Goal: Navigation & Orientation: Find specific page/section

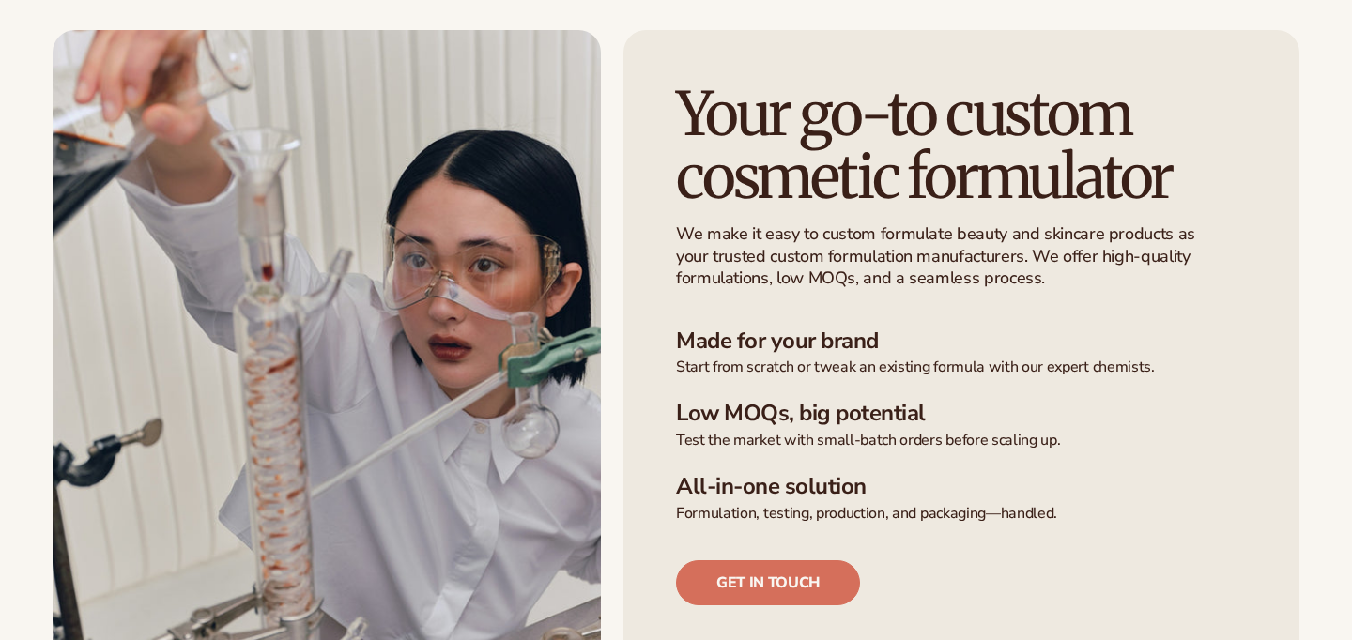
scroll to position [406, 0]
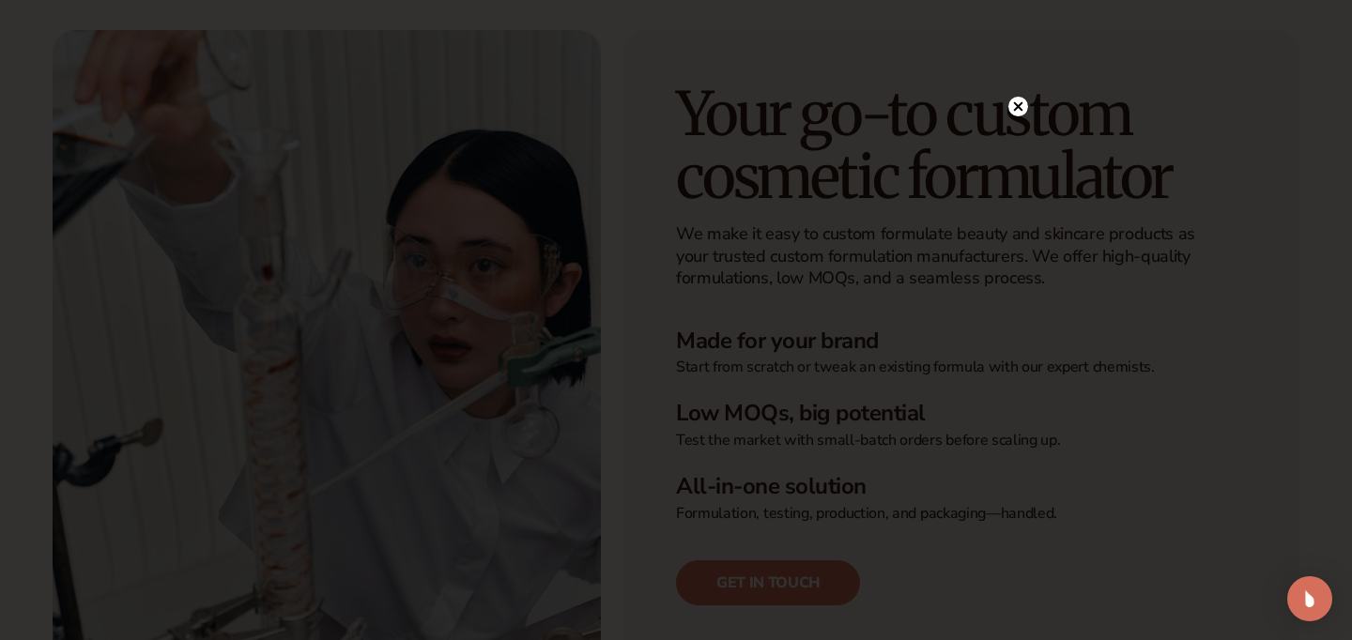
click at [1021, 106] on circle at bounding box center [1018, 107] width 20 height 20
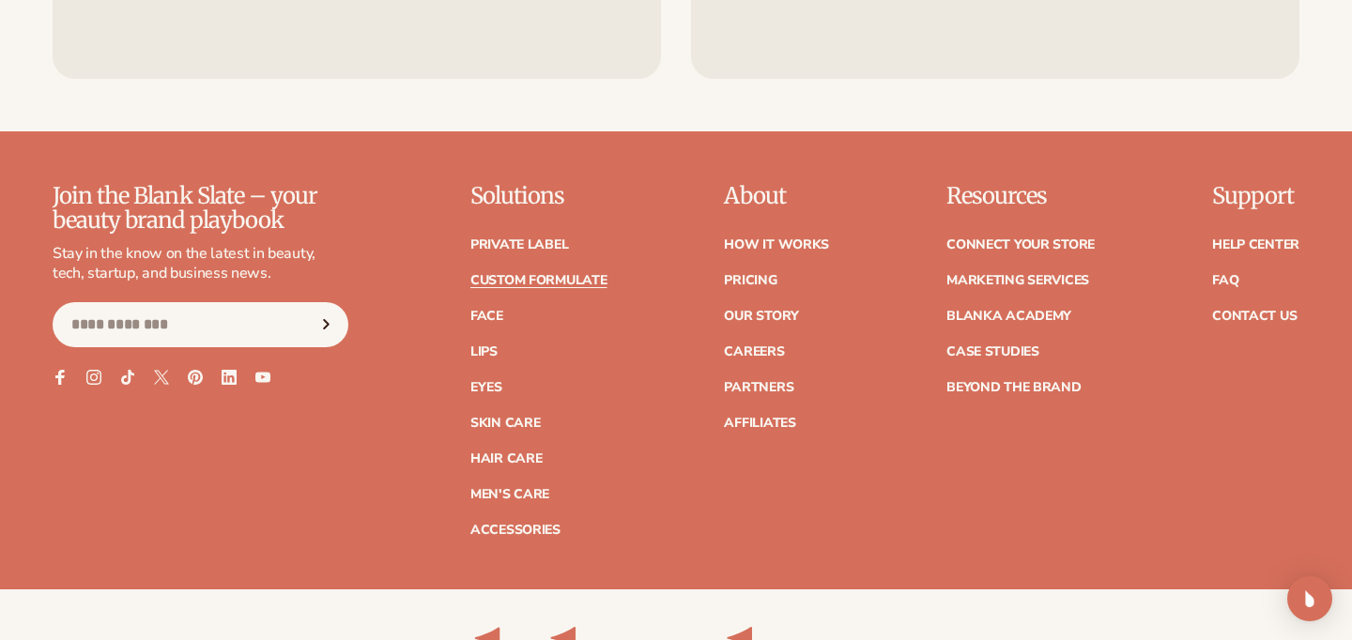
scroll to position [2698, 0]
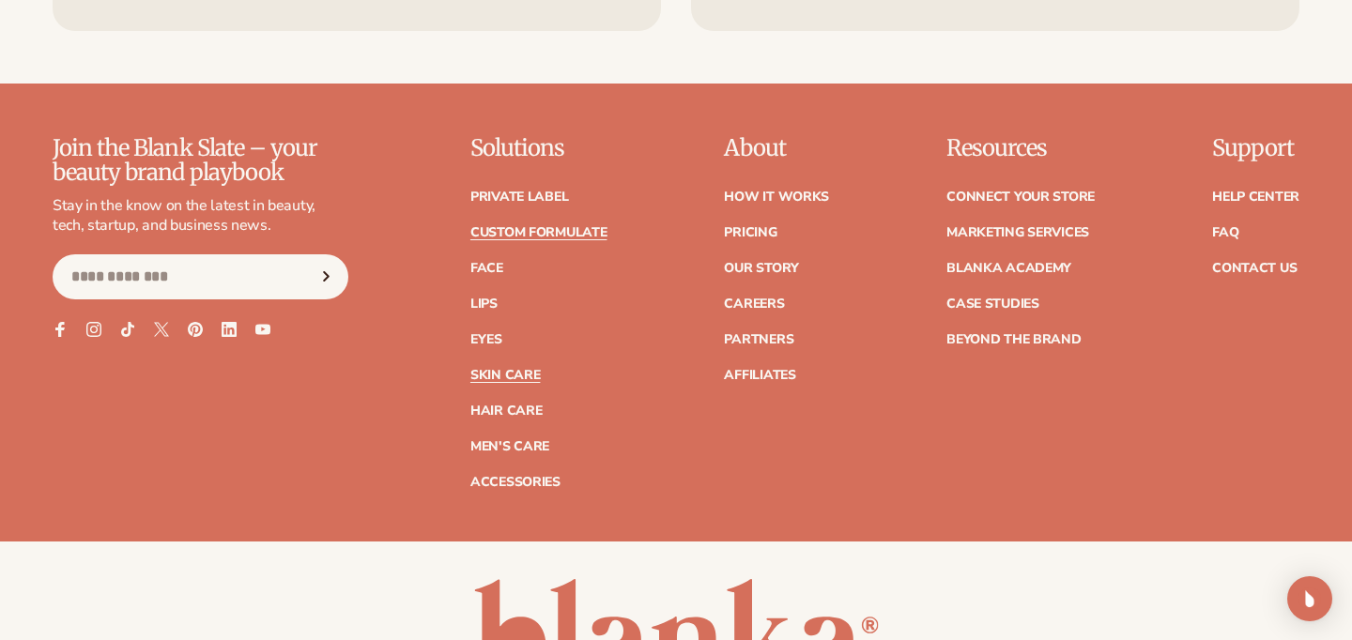
click at [520, 376] on link "Skin Care" at bounding box center [504, 375] width 69 height 13
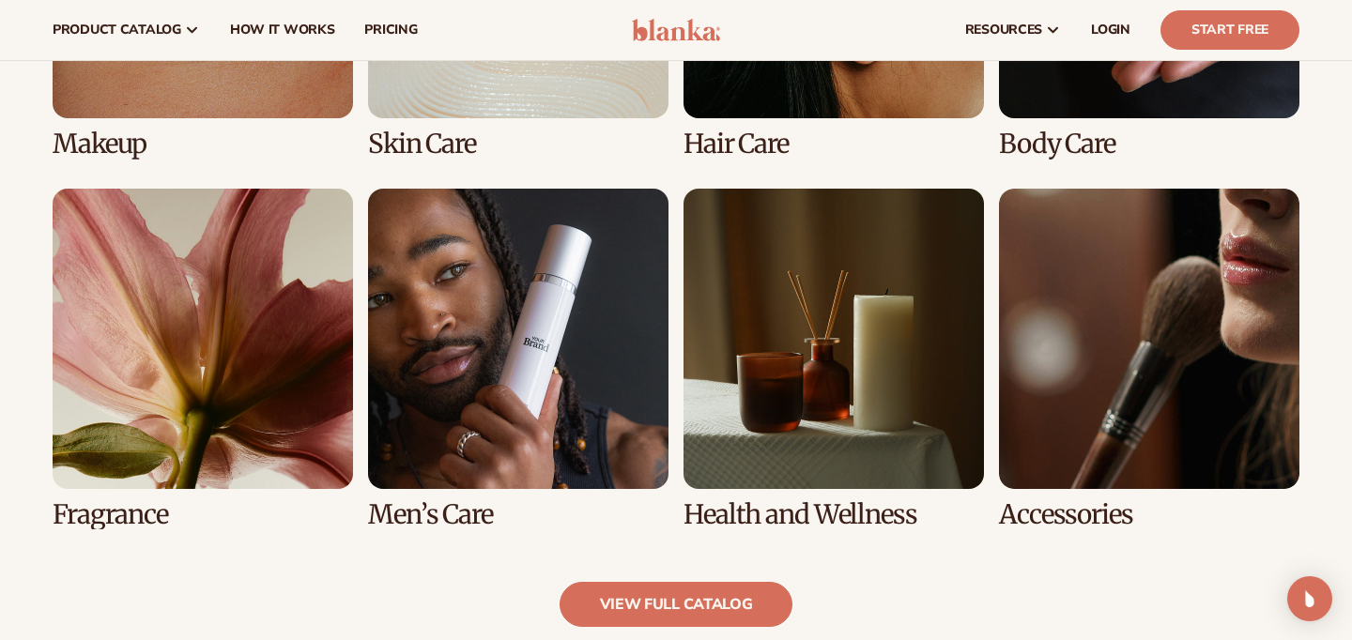
scroll to position [1450, 0]
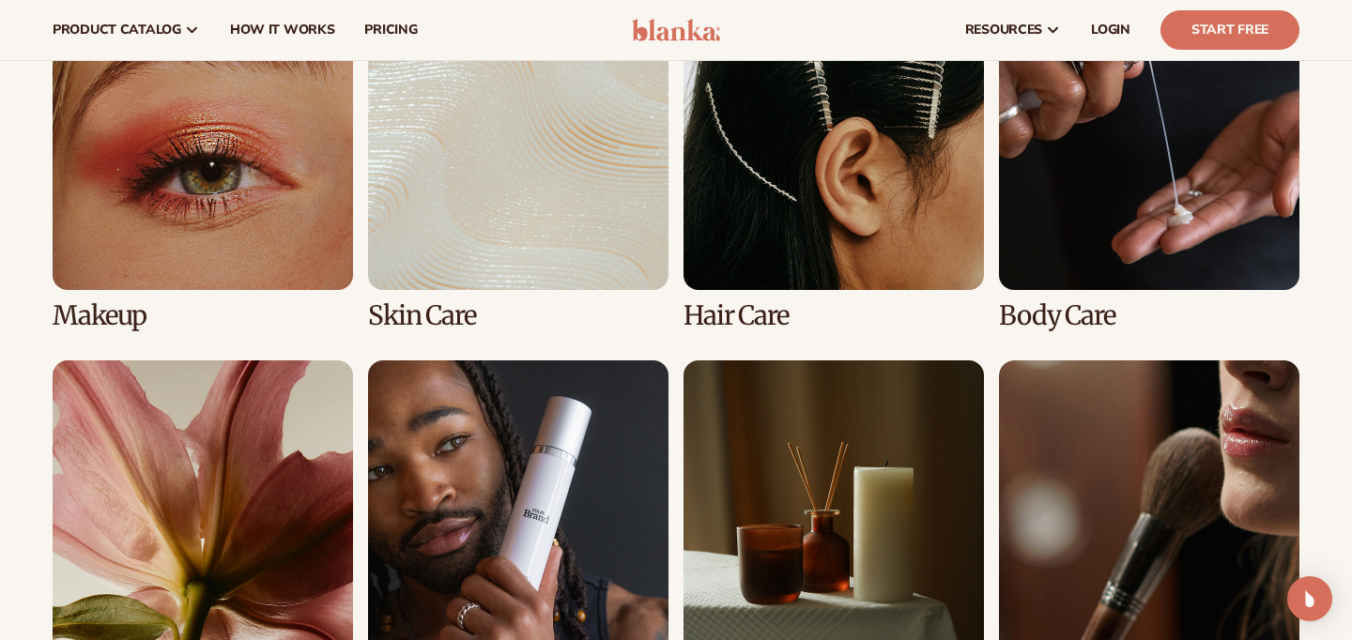
click at [488, 210] on link "2 / 8" at bounding box center [518, 160] width 300 height 341
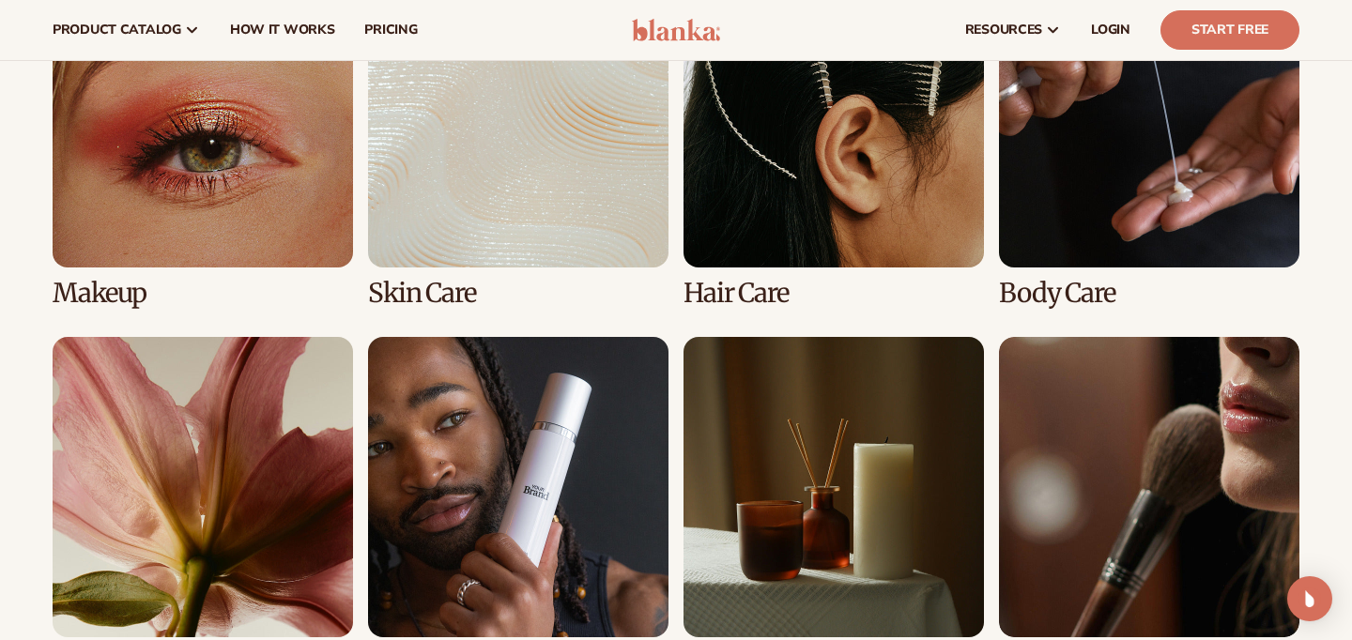
scroll to position [1436, 0]
